Goal: Task Accomplishment & Management: Complete application form

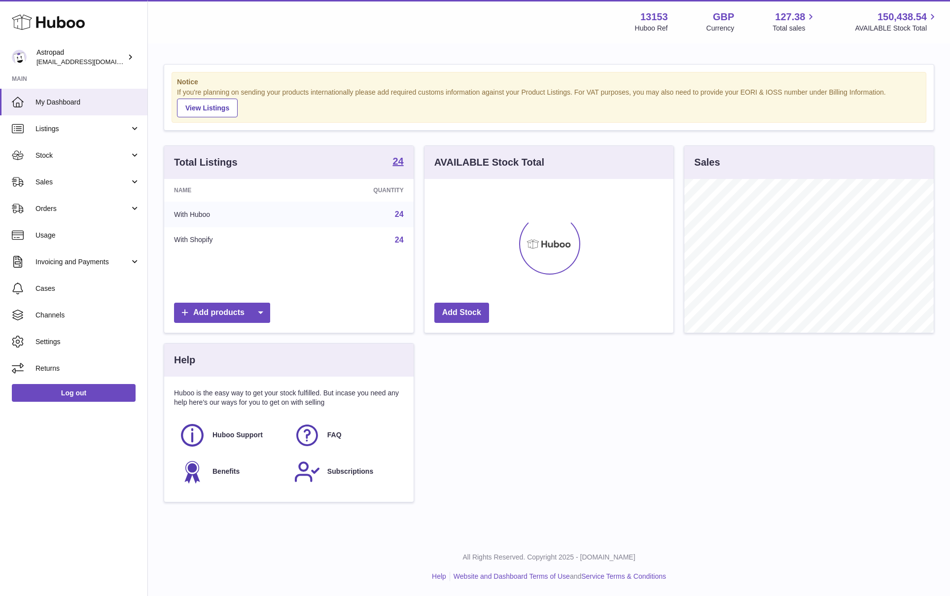
scroll to position [154, 249]
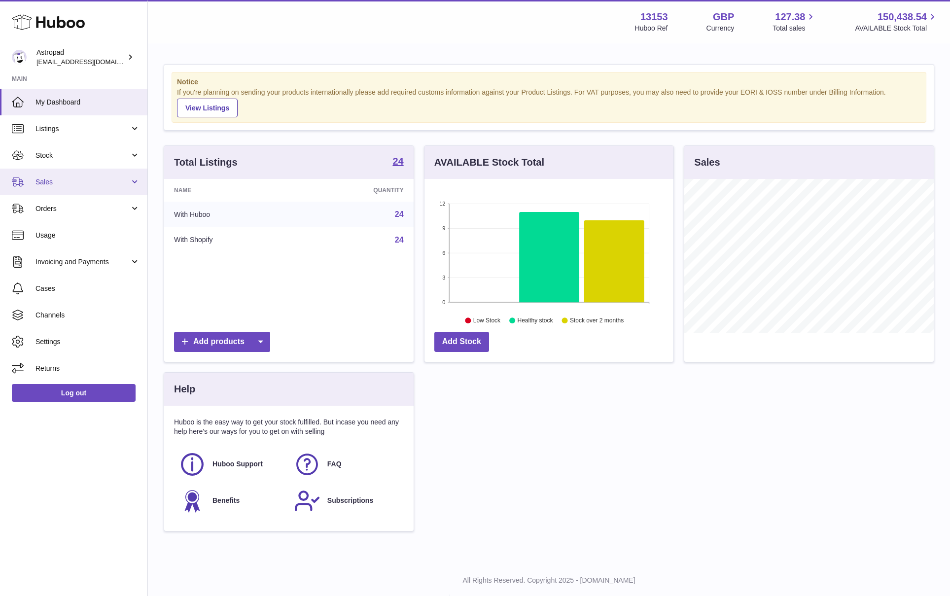
click at [58, 178] on span "Sales" at bounding box center [82, 181] width 94 height 9
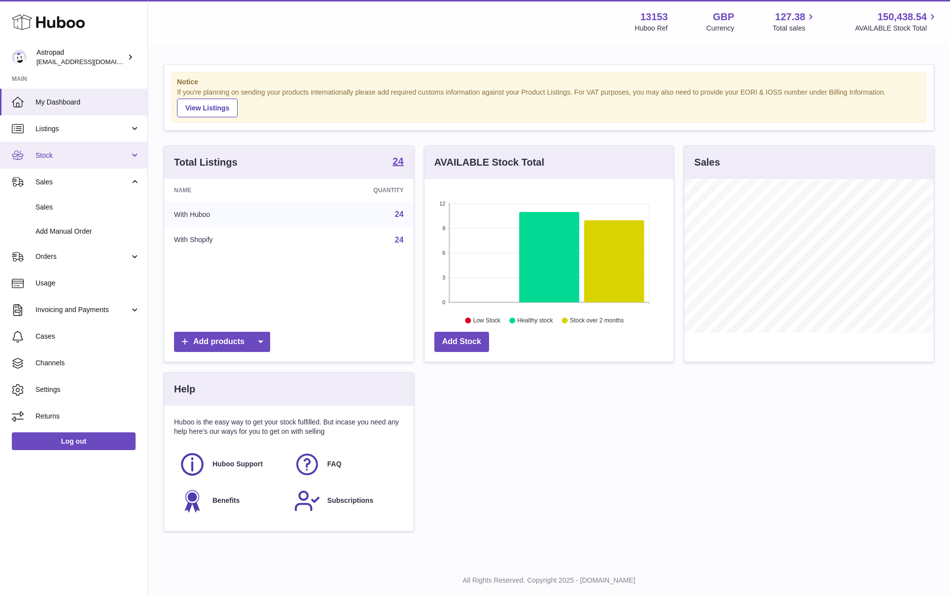
click at [43, 153] on span "Stock" at bounding box center [82, 155] width 94 height 9
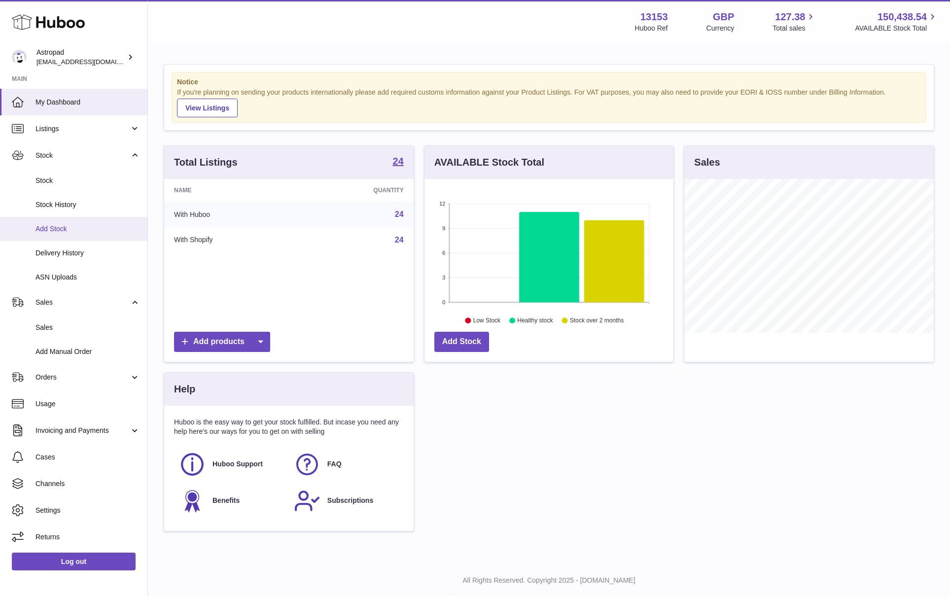
click at [63, 228] on span "Add Stock" at bounding box center [87, 228] width 105 height 9
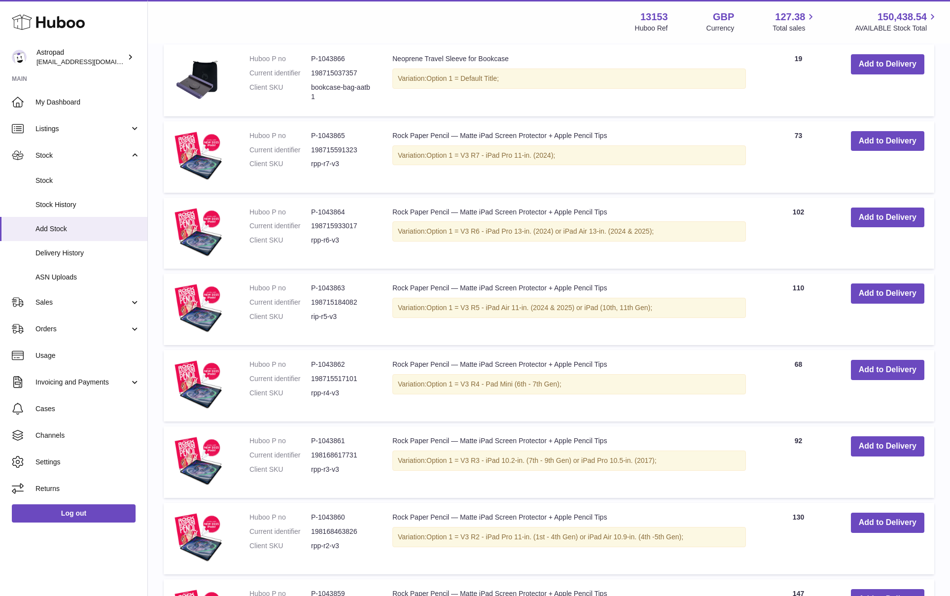
scroll to position [610, 0]
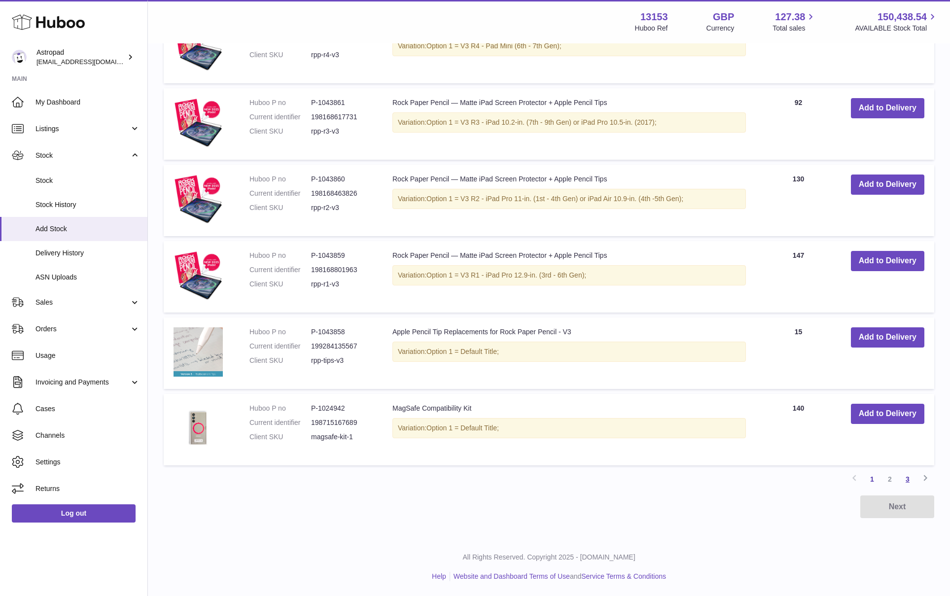
click at [908, 478] on link "3" at bounding box center [908, 479] width 18 height 18
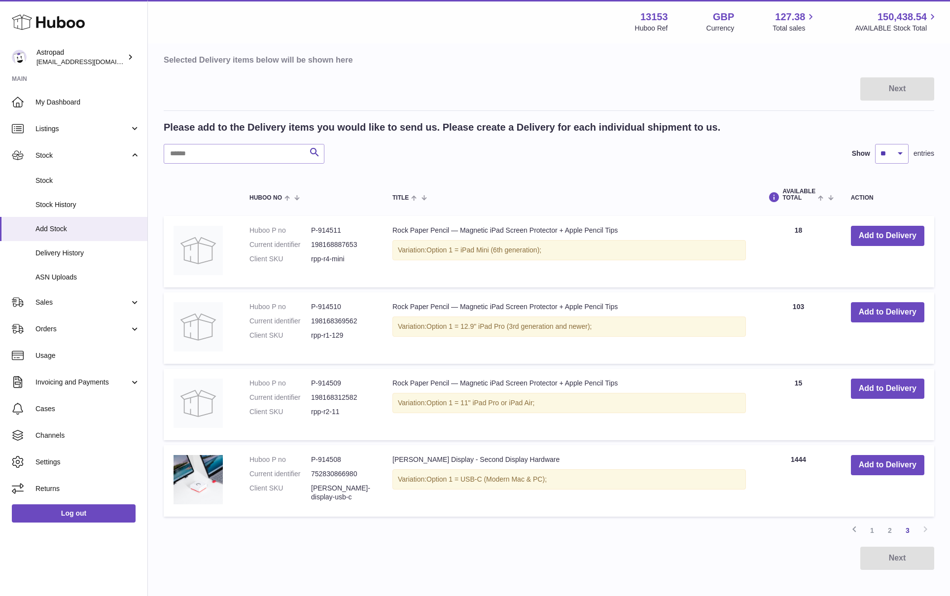
scroll to position [152, 0]
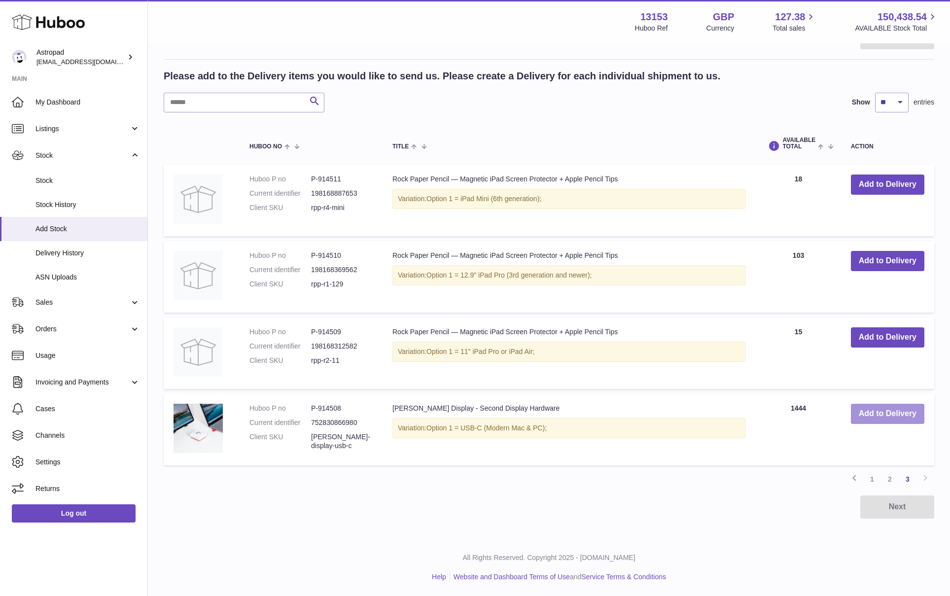
click at [868, 410] on button "Add to Delivery" at bounding box center [887, 414] width 73 height 20
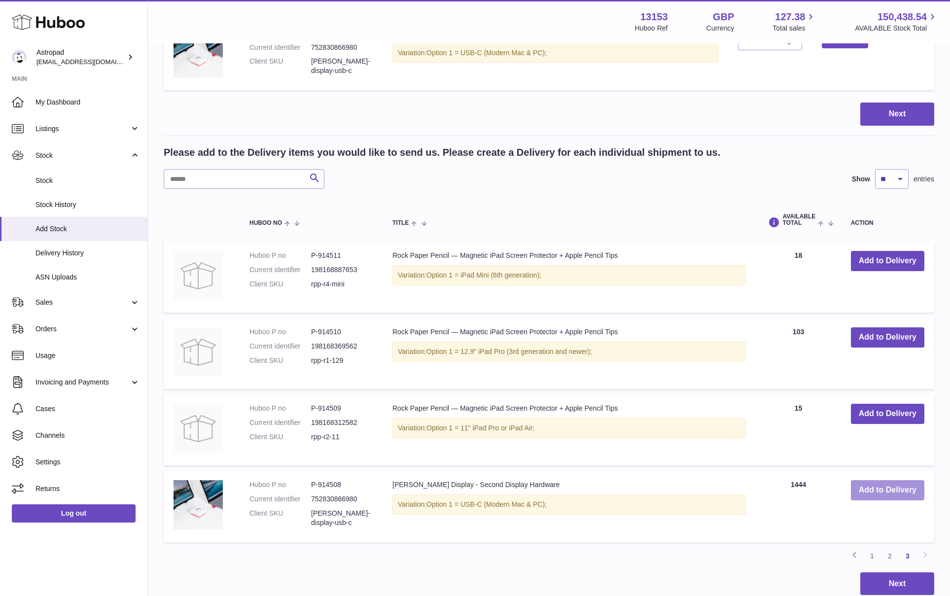
scroll to position [184, 0]
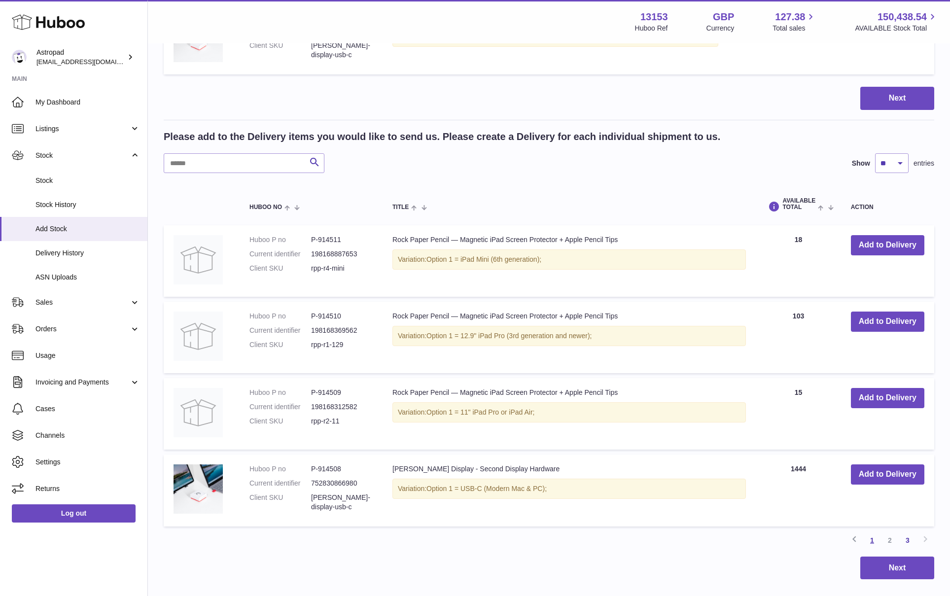
click at [871, 539] on link "1" at bounding box center [872, 540] width 18 height 18
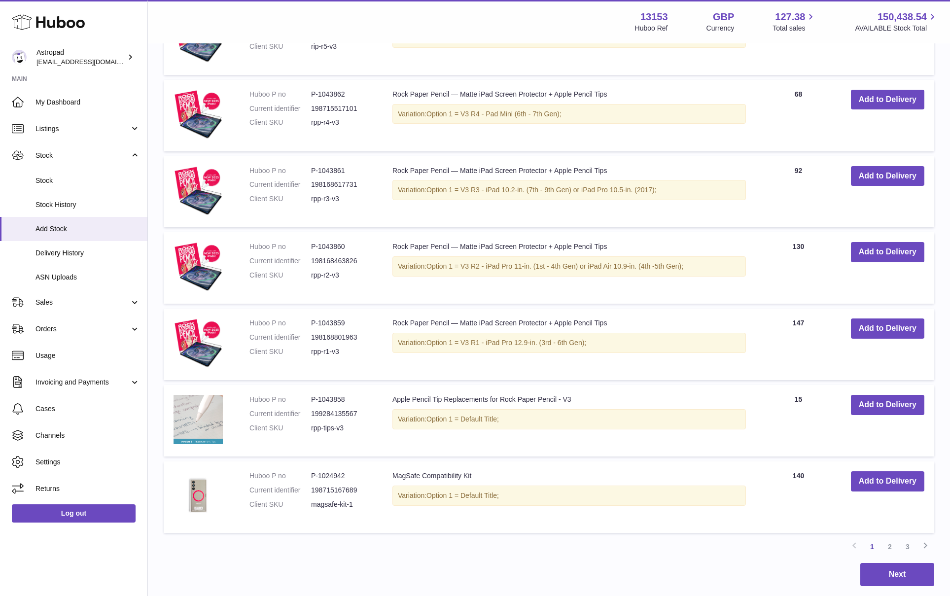
scroll to position [704, 0]
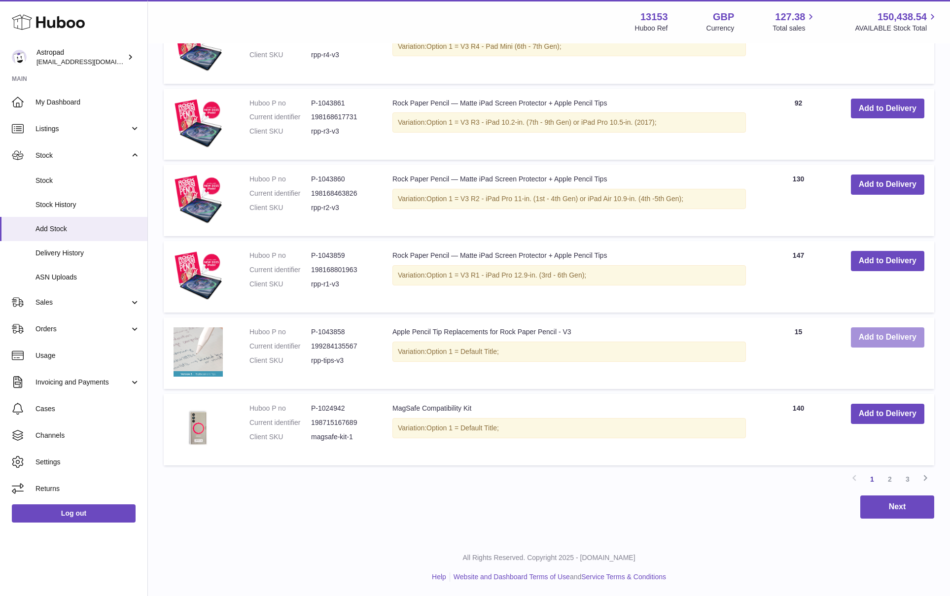
click at [880, 332] on button "Add to Delivery" at bounding box center [887, 337] width 73 height 20
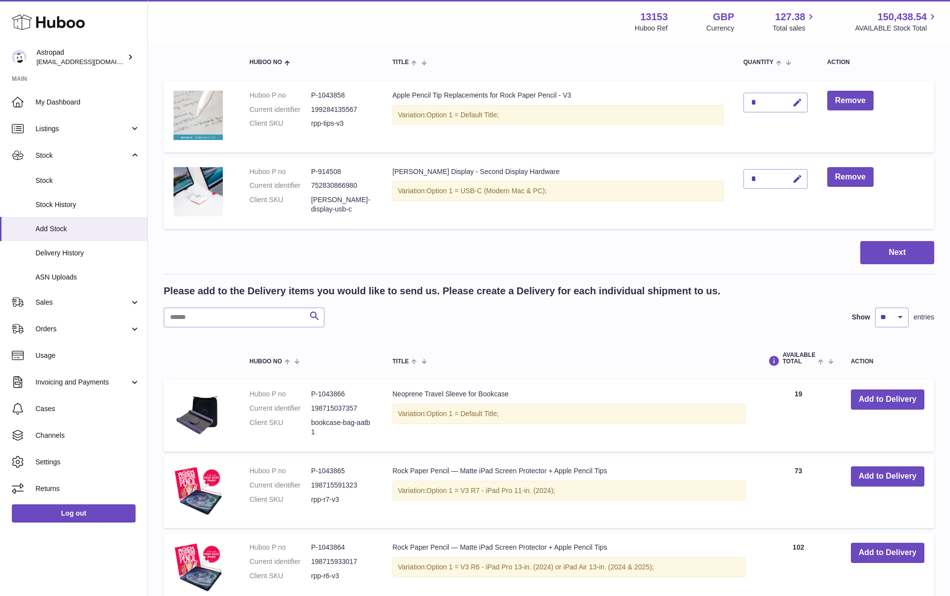
scroll to position [0, 0]
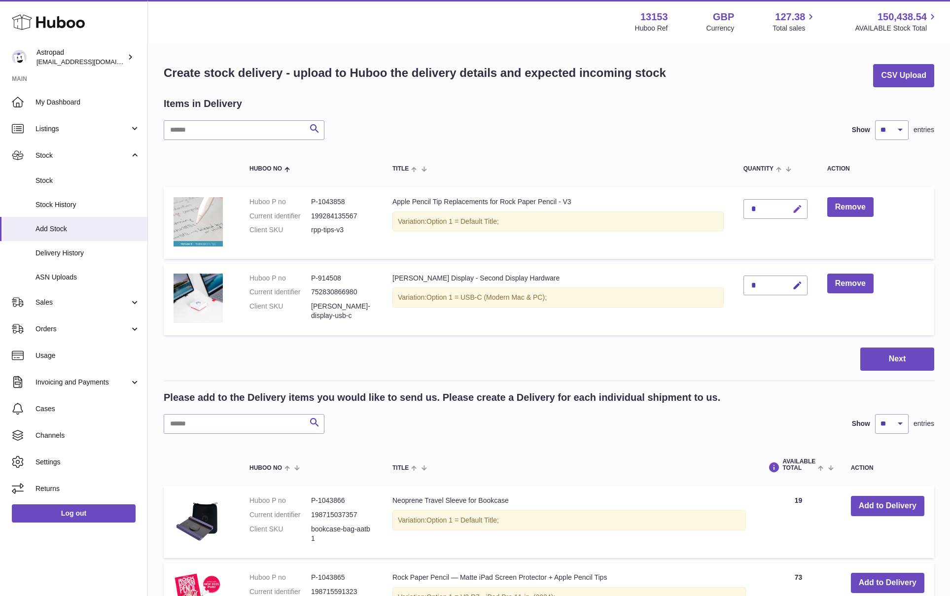
click at [797, 209] on icon "button" at bounding box center [797, 209] width 10 height 10
type input "**"
click at [801, 209] on icon "submit" at bounding box center [797, 209] width 9 height 9
click at [761, 283] on div "*" at bounding box center [775, 286] width 64 height 20
click at [796, 287] on icon "button" at bounding box center [797, 286] width 10 height 10
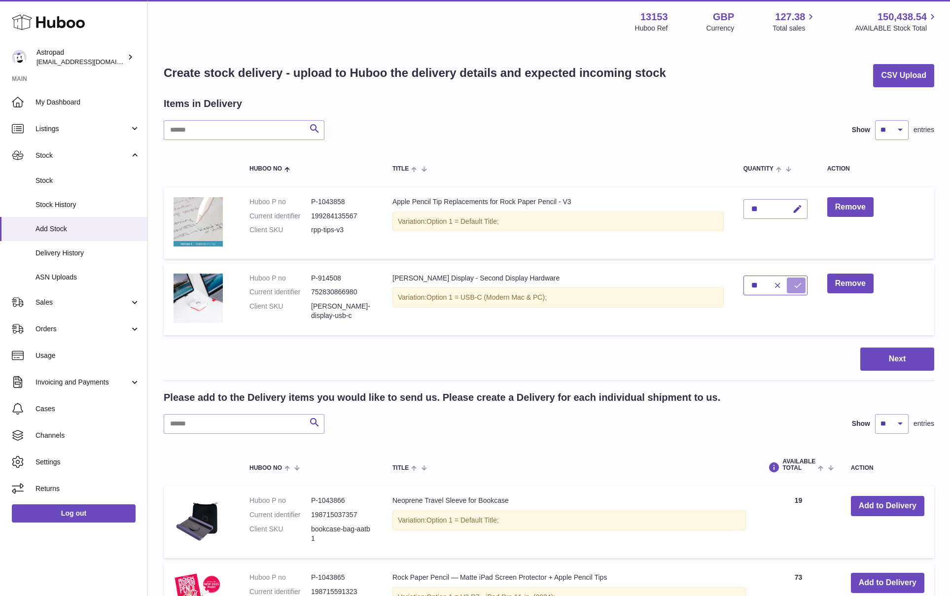
type input "**"
click at [800, 286] on icon "submit" at bounding box center [797, 285] width 9 height 9
click at [882, 357] on button "Next" at bounding box center [897, 359] width 74 height 23
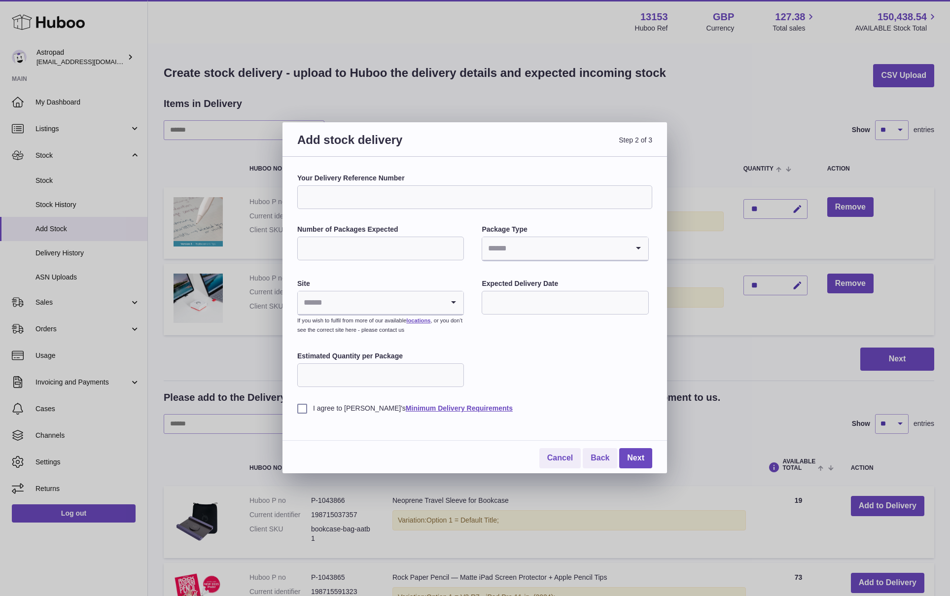
click at [383, 252] on input "Number of Packages Expected" at bounding box center [380, 249] width 167 height 24
type input "*"
click at [499, 241] on input "Search for option" at bounding box center [555, 248] width 146 height 23
click at [506, 315] on li "Boxes" at bounding box center [565, 315] width 165 height 20
click at [453, 301] on icon "Search for option" at bounding box center [454, 302] width 20 height 23
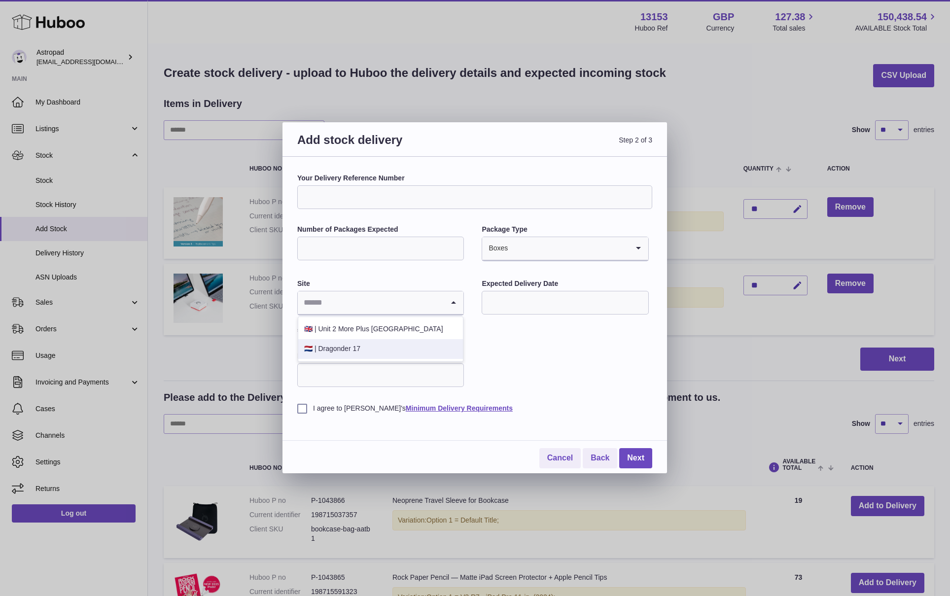
click at [400, 348] on li "🇳🇱 | Dragonder 17" at bounding box center [380, 349] width 165 height 20
click at [537, 299] on input "text" at bounding box center [565, 303] width 167 height 24
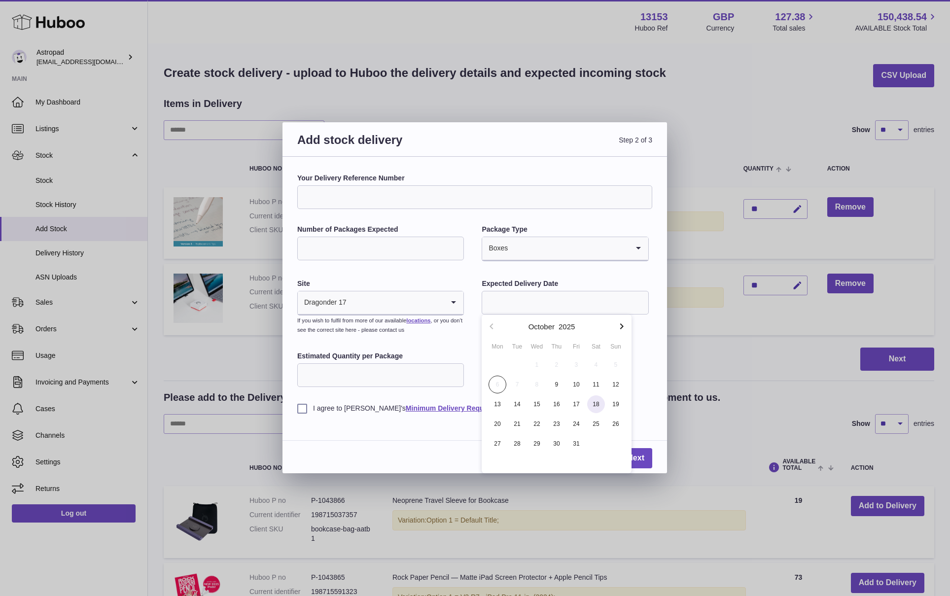
click at [599, 402] on span "18" at bounding box center [596, 404] width 18 height 18
type input "**********"
click at [386, 378] on input "Estimated Quantity per Package" at bounding box center [380, 375] width 167 height 24
type input "**"
click at [303, 411] on label "I agree to Huboo's Minimum Delivery Requirements" at bounding box center [474, 408] width 355 height 9
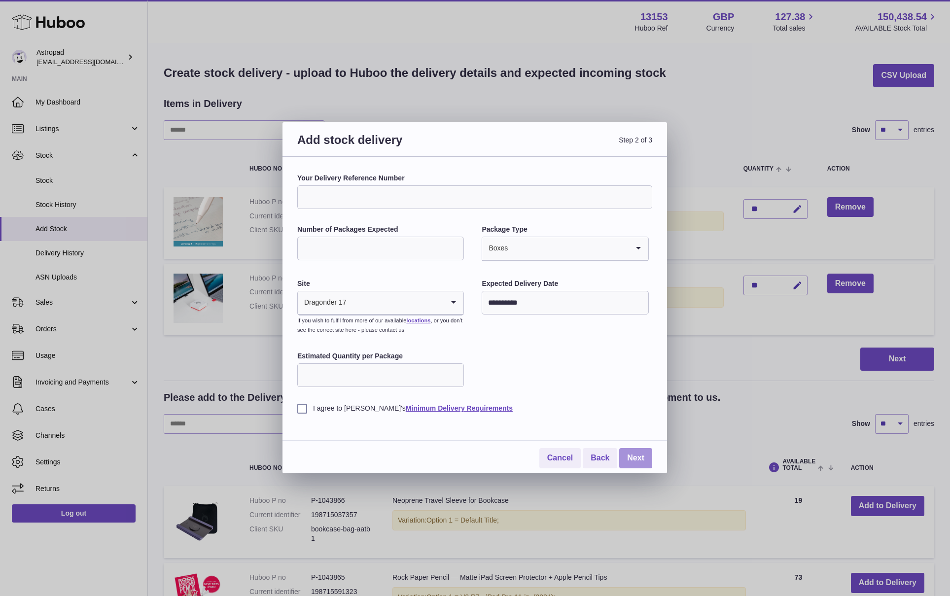
click at [641, 457] on link "Next" at bounding box center [635, 458] width 33 height 20
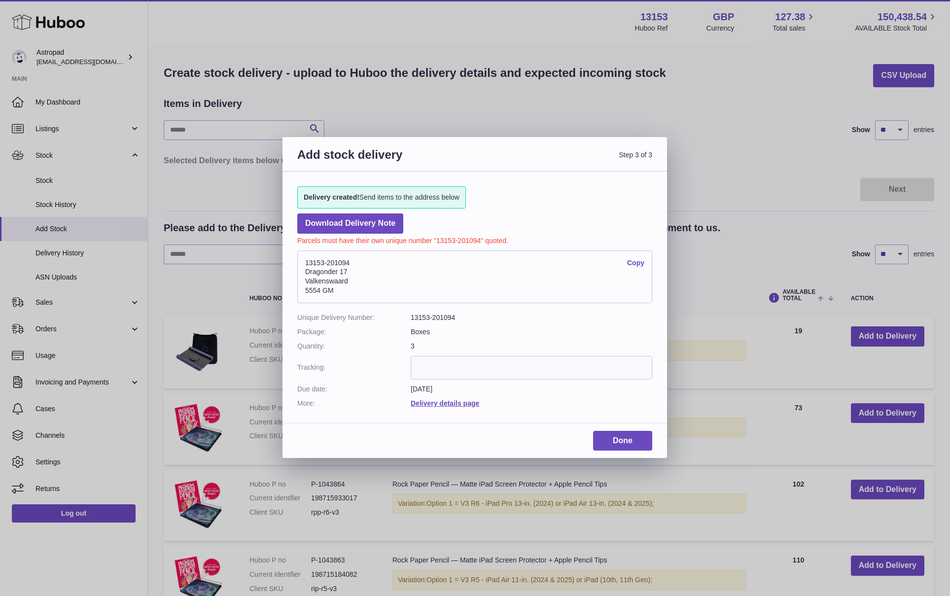
drag, startPoint x: 319, startPoint y: 285, endPoint x: 302, endPoint y: 265, distance: 26.2
click at [302, 265] on address "13153-201094 Copy Dragonder 17 Valkenswaard 5554 GM" at bounding box center [474, 276] width 355 height 53
copy address "13153-201094 Copy Dragonder 17 Valkenswaard 5554 GM"
click at [622, 441] on link "Done" at bounding box center [622, 441] width 59 height 20
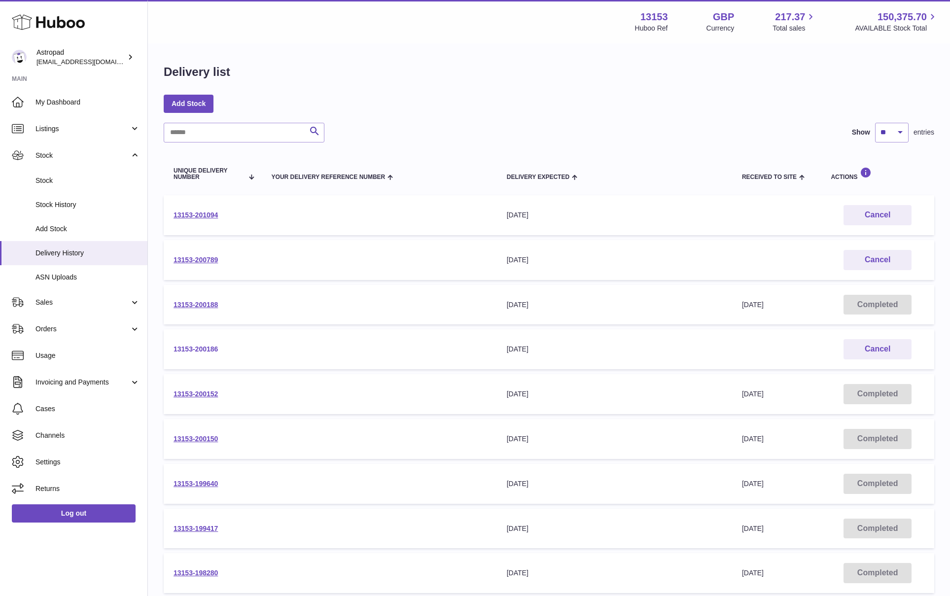
click at [194, 348] on link "13153-200186" at bounding box center [196, 349] width 44 height 8
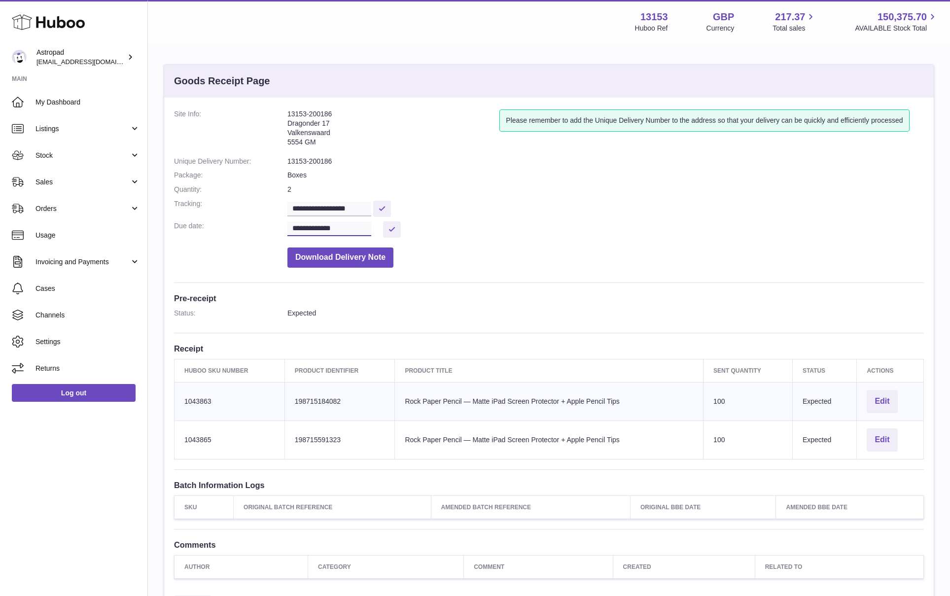
click at [361, 226] on input "**********" at bounding box center [329, 228] width 84 height 15
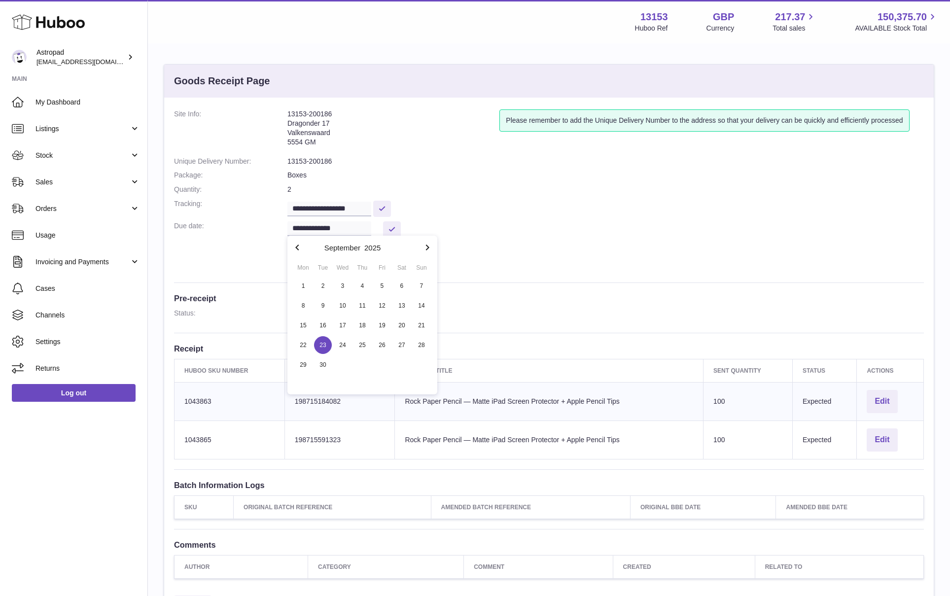
click at [428, 245] on icon "button" at bounding box center [428, 248] width 12 height 12
click at [318, 328] on span "14" at bounding box center [323, 326] width 18 height 18
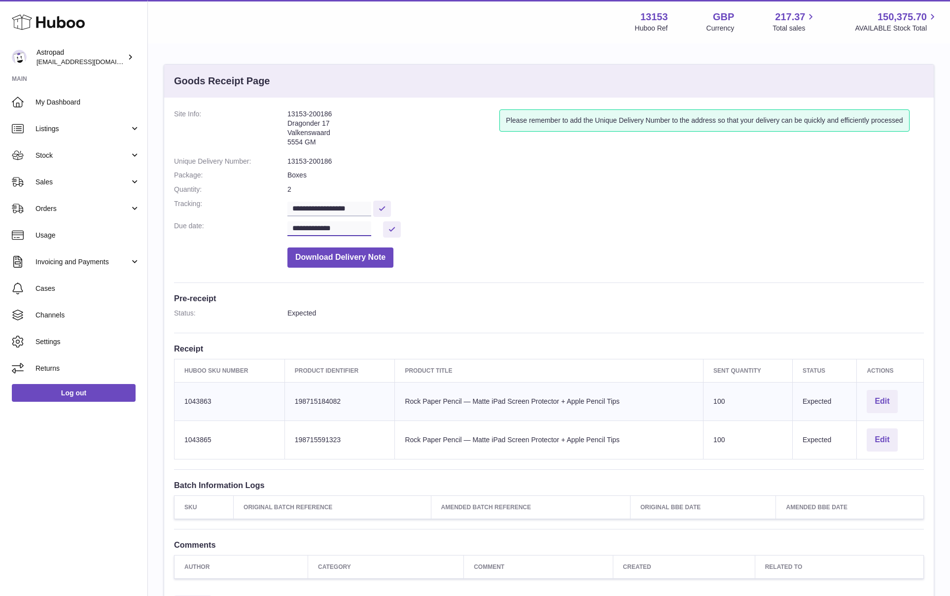
click at [303, 227] on input "**********" at bounding box center [329, 228] width 84 height 15
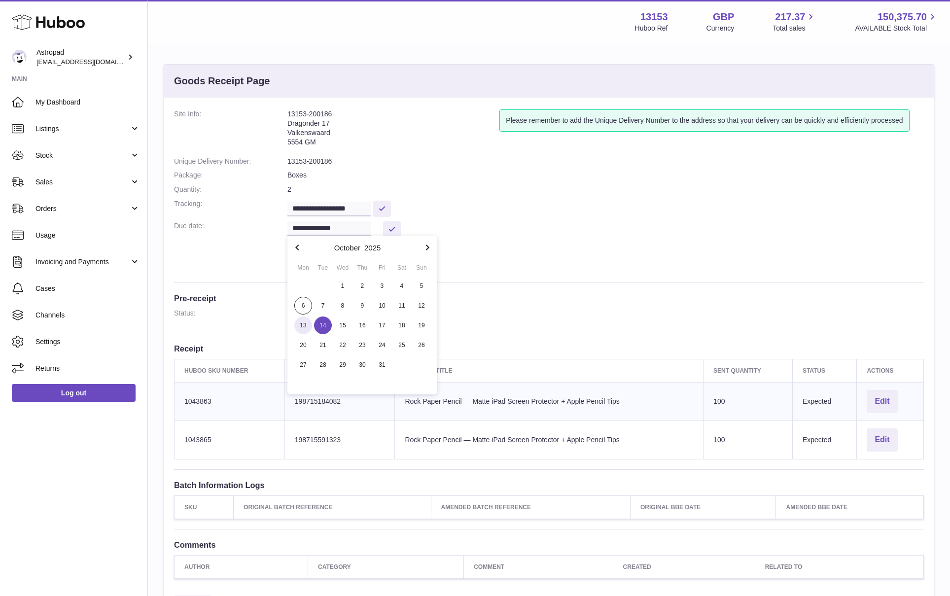
click at [309, 331] on span "13" at bounding box center [303, 326] width 18 height 18
type input "**********"
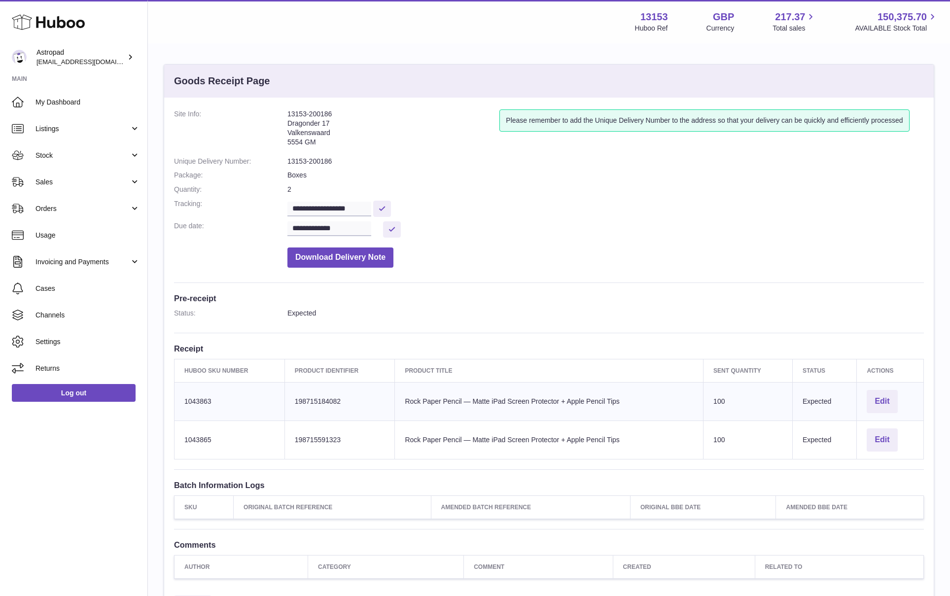
click at [455, 272] on div "**********" at bounding box center [549, 344] width 770 height 493
click at [400, 229] on button at bounding box center [392, 229] width 18 height 16
click at [50, 160] on link "Stock" at bounding box center [73, 155] width 147 height 27
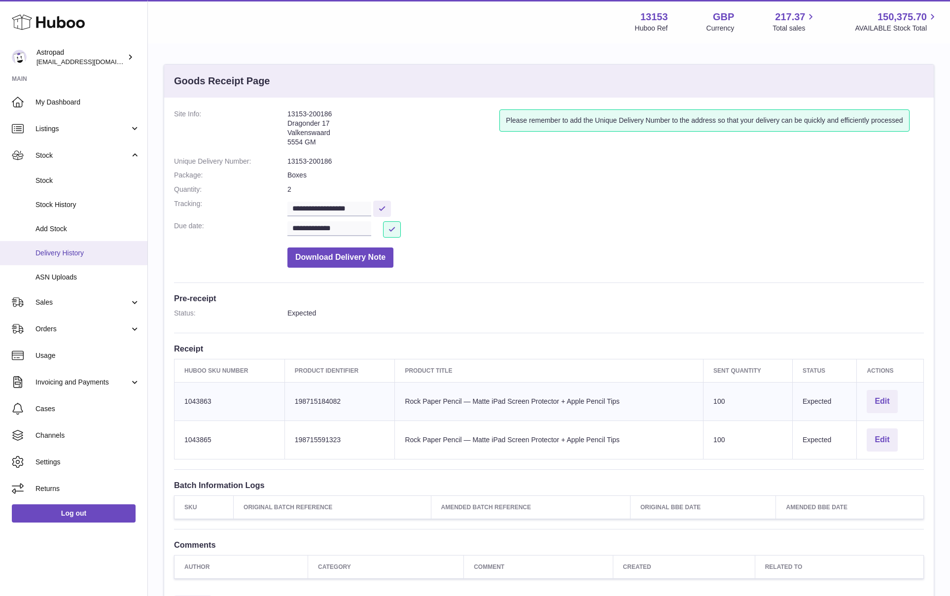
click at [74, 251] on span "Delivery History" at bounding box center [87, 252] width 105 height 9
